Goal: Use online tool/utility: Utilize a website feature to perform a specific function

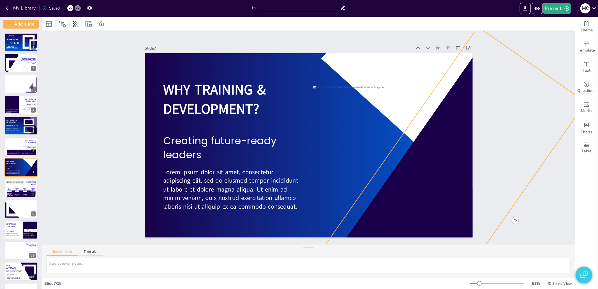
scroll to position [8, 0]
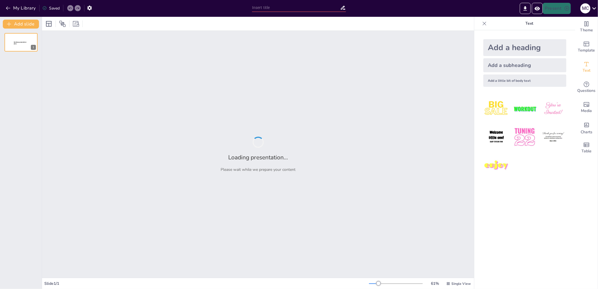
type input "test"
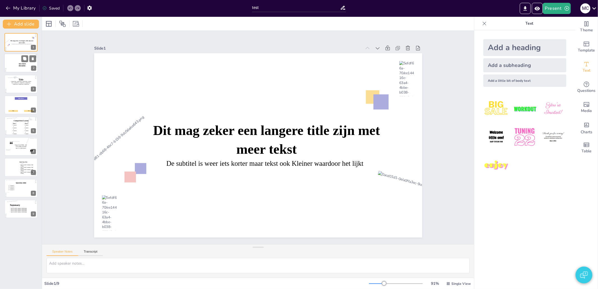
click at [9, 61] on div at bounding box center [12, 63] width 15 height 15
type textarea "2"
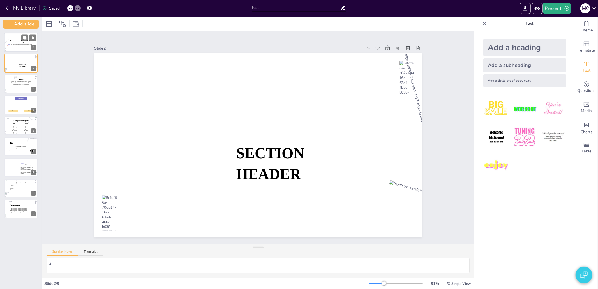
click at [11, 45] on div at bounding box center [21, 43] width 40 height 39
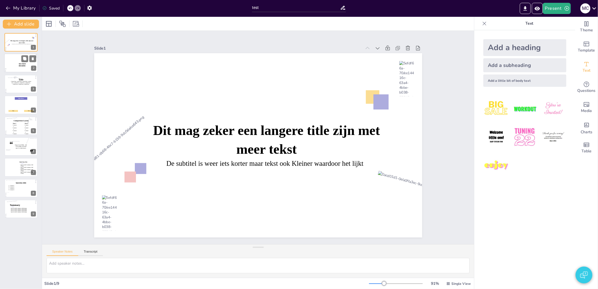
click at [24, 63] on icon at bounding box center [25, 64] width 12 height 2
type textarea "2"
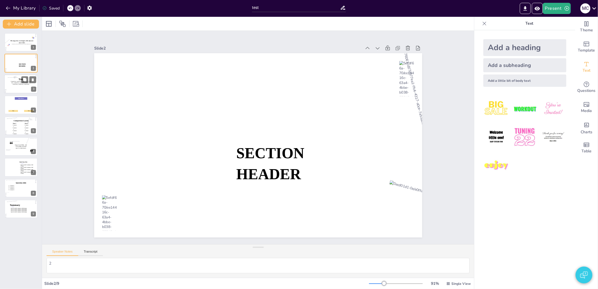
click at [18, 84] on icon at bounding box center [21, 83] width 22 height 4
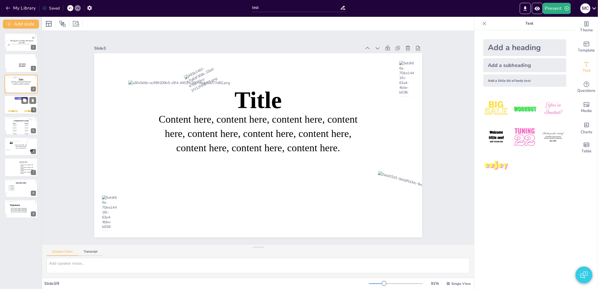
click at [21, 110] on div at bounding box center [21, 107] width 34 height 24
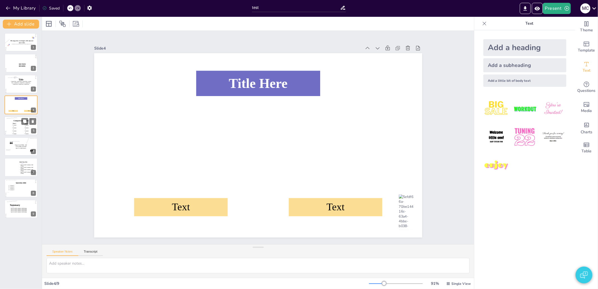
click at [21, 126] on div at bounding box center [21, 125] width 31 height 19
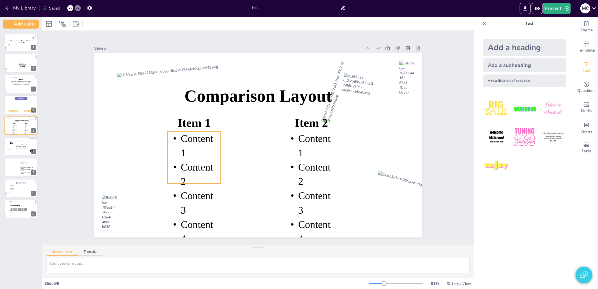
click at [194, 165] on icon at bounding box center [192, 151] width 59 height 58
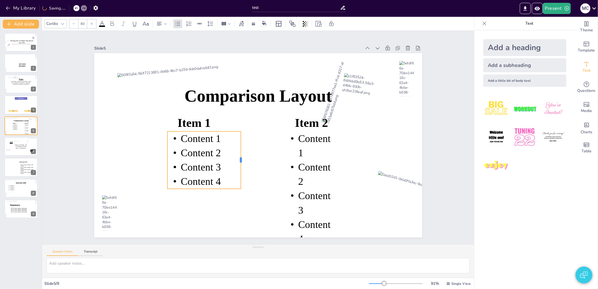
drag, startPoint x: 216, startPoint y: 155, endPoint x: 236, endPoint y: 156, distance: 20.2
click at [236, 156] on div at bounding box center [241, 159] width 10 height 58
click at [305, 127] on icon at bounding box center [294, 93] width 66 height 67
type input "40"
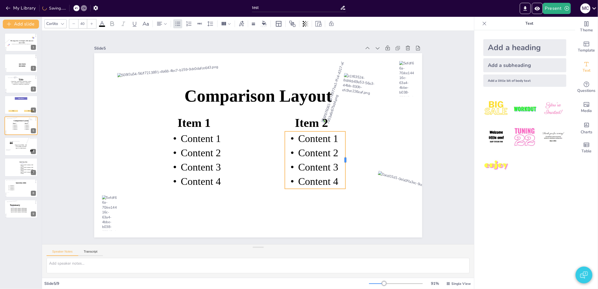
drag, startPoint x: 334, startPoint y: 153, endPoint x: 342, endPoint y: 152, distance: 7.3
click at [342, 152] on div at bounding box center [345, 170] width 10 height 58
click at [431, 153] on div "Slide 1 Dit mag zeker een langere title zijn met meer tekst De subtitel is weer…" at bounding box center [258, 138] width 404 height 302
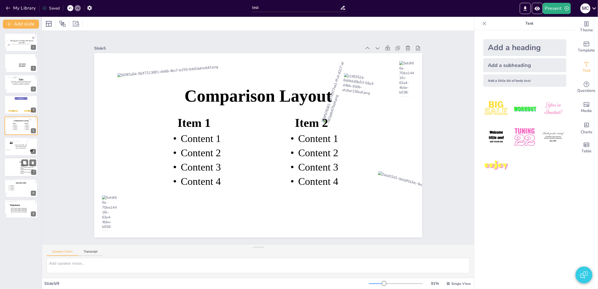
click at [18, 175] on div at bounding box center [20, 169] width 35 height 24
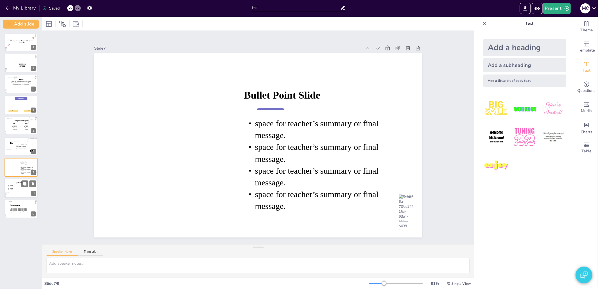
click at [21, 189] on icon at bounding box center [21, 189] width 27 height 8
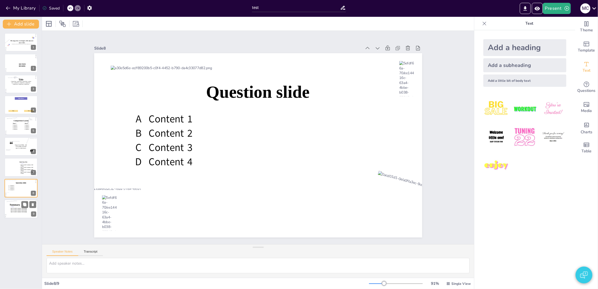
click at [20, 204] on div at bounding box center [21, 208] width 31 height 19
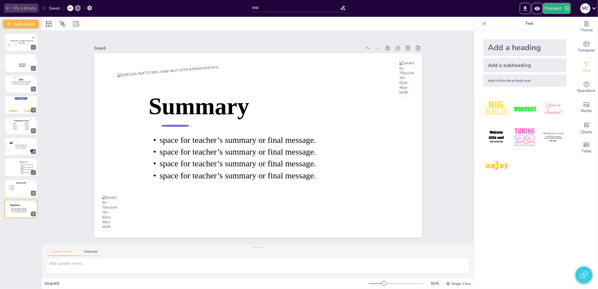
click at [30, 9] on button "My Library" at bounding box center [21, 8] width 34 height 9
